Goal: Task Accomplishment & Management: Manage account settings

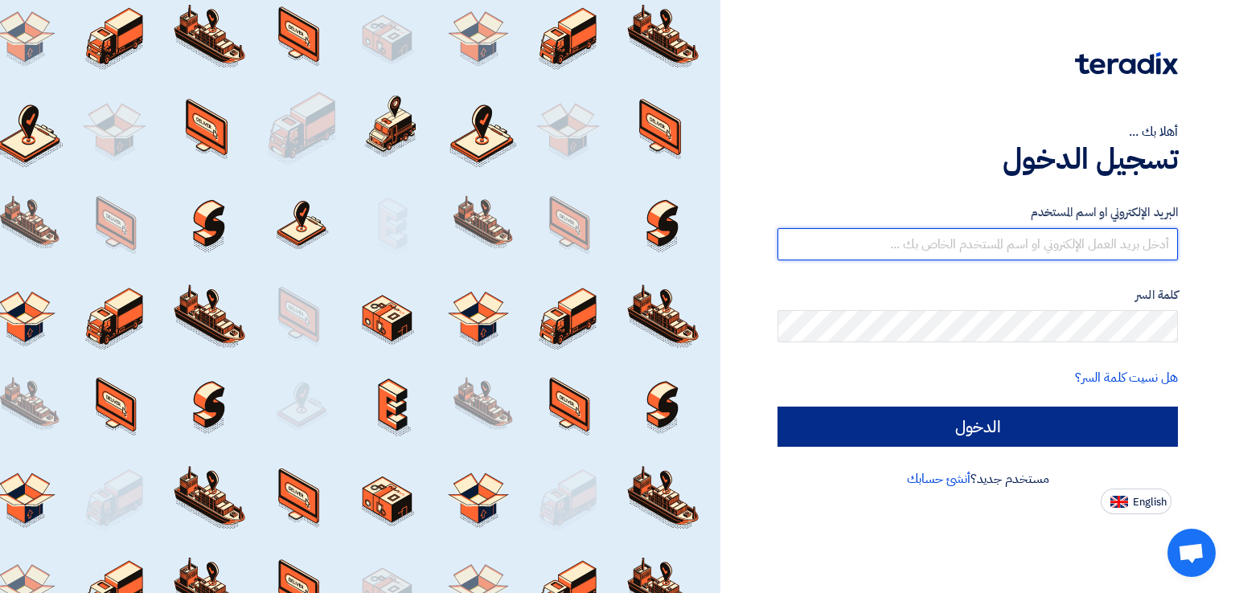
type input "[PERSON_NAME][EMAIL_ADDRESS][PERSON_NAME][DOMAIN_NAME]"
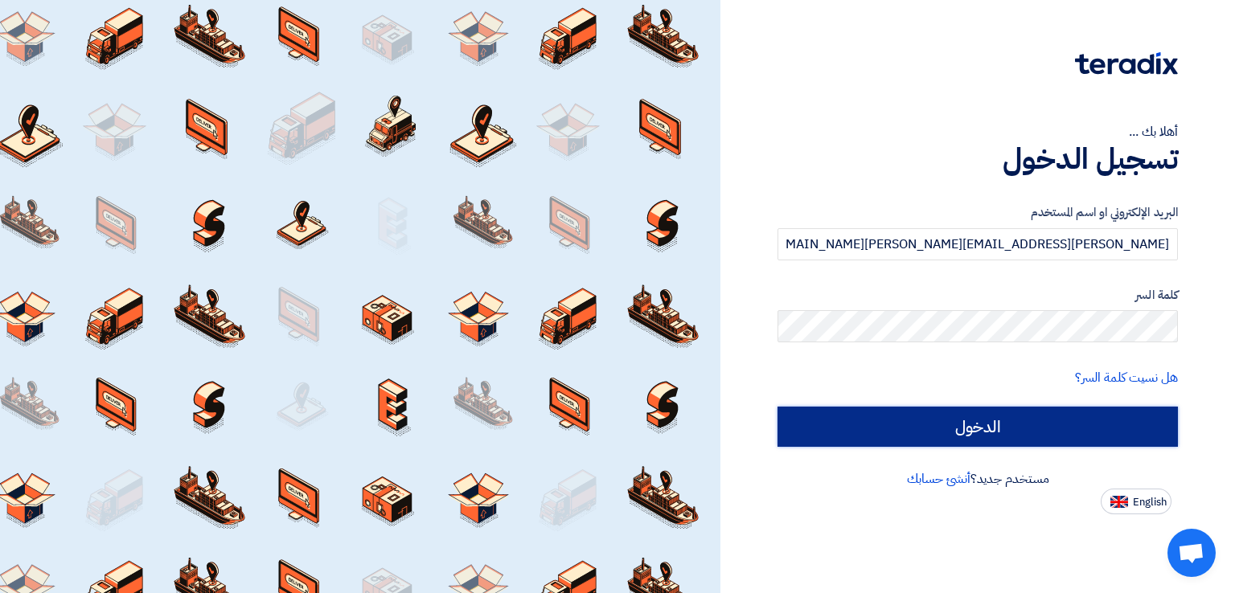
click at [953, 420] on input "الدخول" at bounding box center [977, 427] width 400 height 40
click at [929, 416] on input "الدخول" at bounding box center [977, 427] width 400 height 40
click at [901, 430] on input "الدخول" at bounding box center [977, 427] width 400 height 40
